Goal: Information Seeking & Learning: Learn about a topic

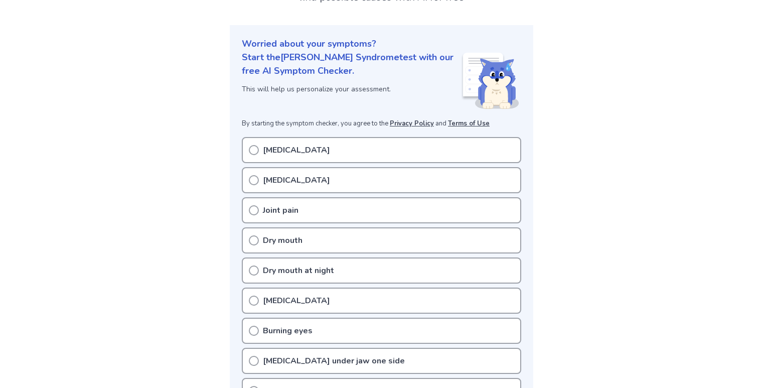
scroll to position [93, 0]
click at [250, 156] on div "[MEDICAL_DATA]" at bounding box center [381, 149] width 279 height 26
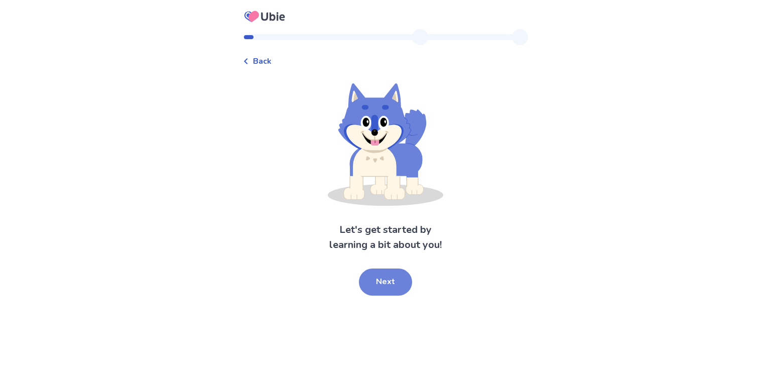
click at [384, 270] on button "Next" at bounding box center [385, 281] width 53 height 27
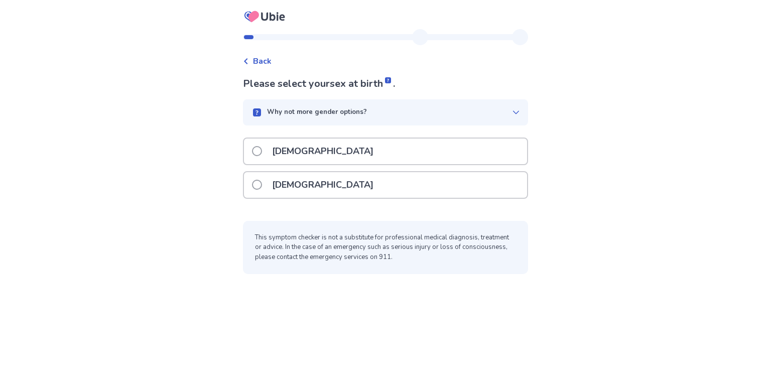
click at [268, 179] on label "Female" at bounding box center [315, 185] width 127 height 26
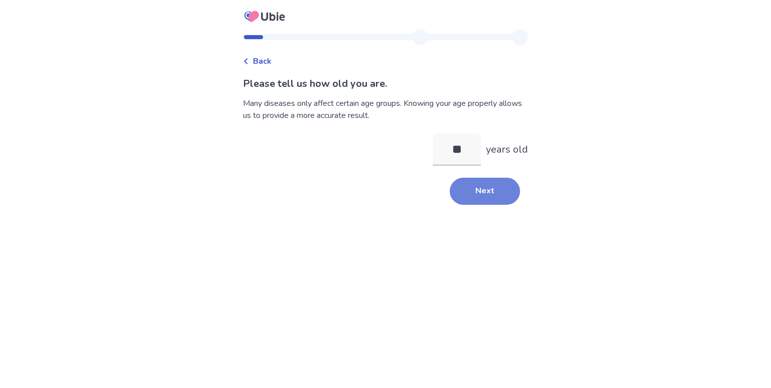
type input "**"
click at [491, 185] on button "Next" at bounding box center [485, 191] width 70 height 27
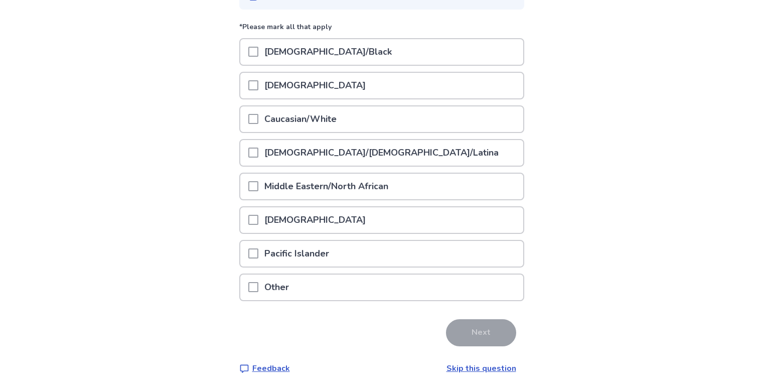
scroll to position [117, 0]
click at [335, 120] on p "Caucasian/White" at bounding box center [300, 118] width 84 height 26
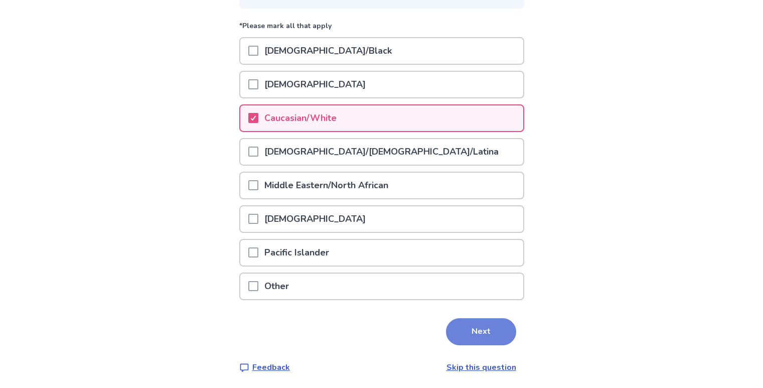
click at [486, 326] on button "Next" at bounding box center [481, 331] width 70 height 27
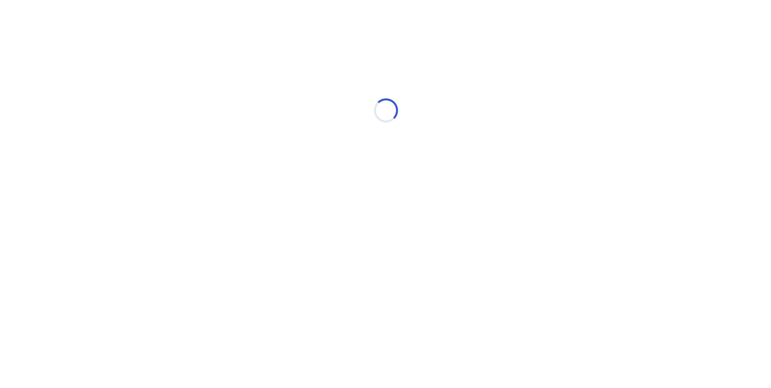
scroll to position [0, 0]
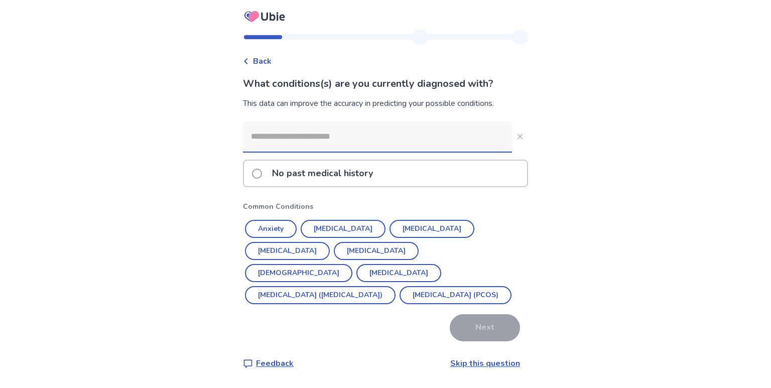
click at [466, 364] on link "Skip this question" at bounding box center [485, 363] width 70 height 11
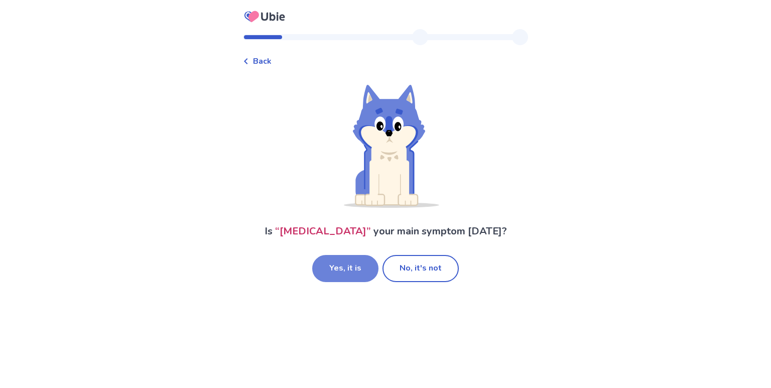
click at [364, 265] on button "Yes, it is" at bounding box center [345, 268] width 66 height 27
